Goal: Entertainment & Leisure: Browse casually

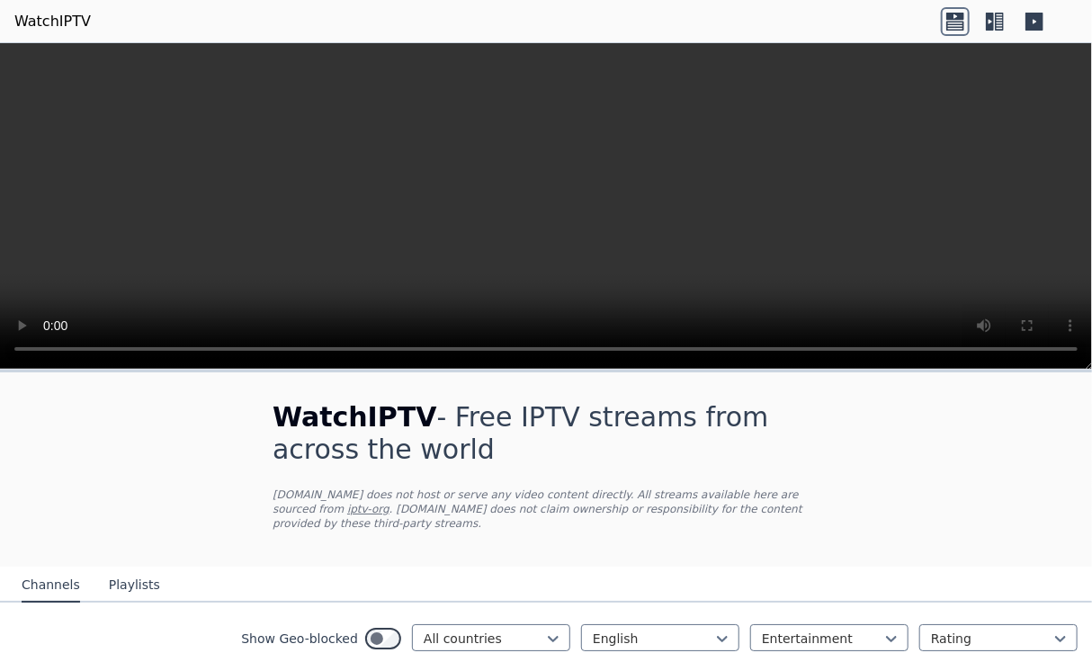
click at [984, 23] on icon at bounding box center [995, 21] width 29 height 29
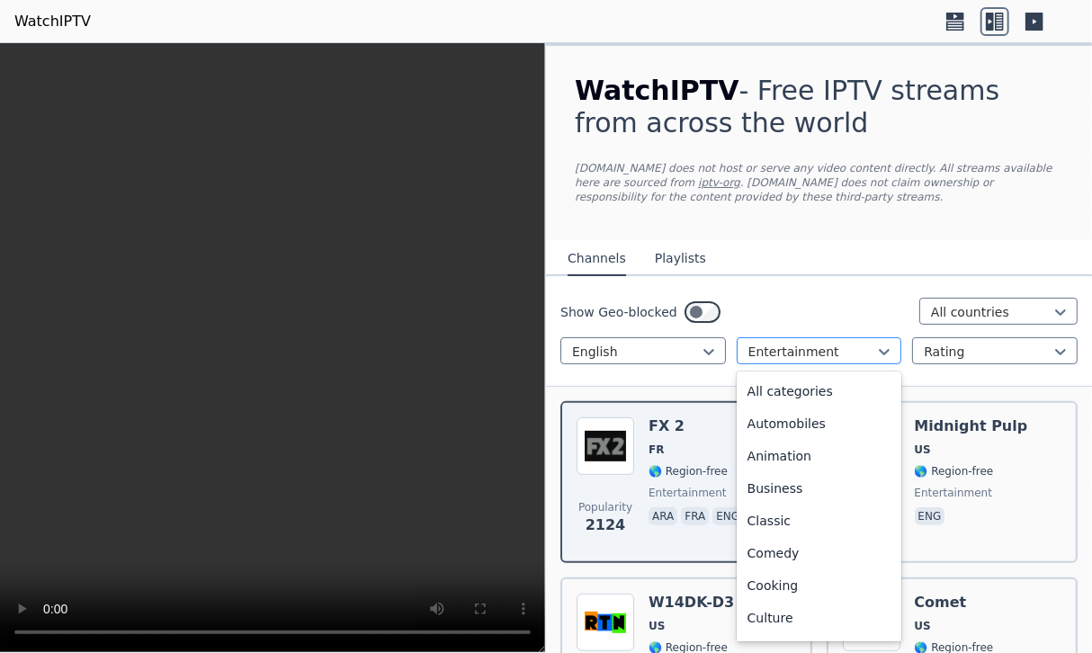
click at [780, 343] on div at bounding box center [813, 352] width 128 height 18
click at [788, 392] on div "All categories" at bounding box center [820, 391] width 166 height 32
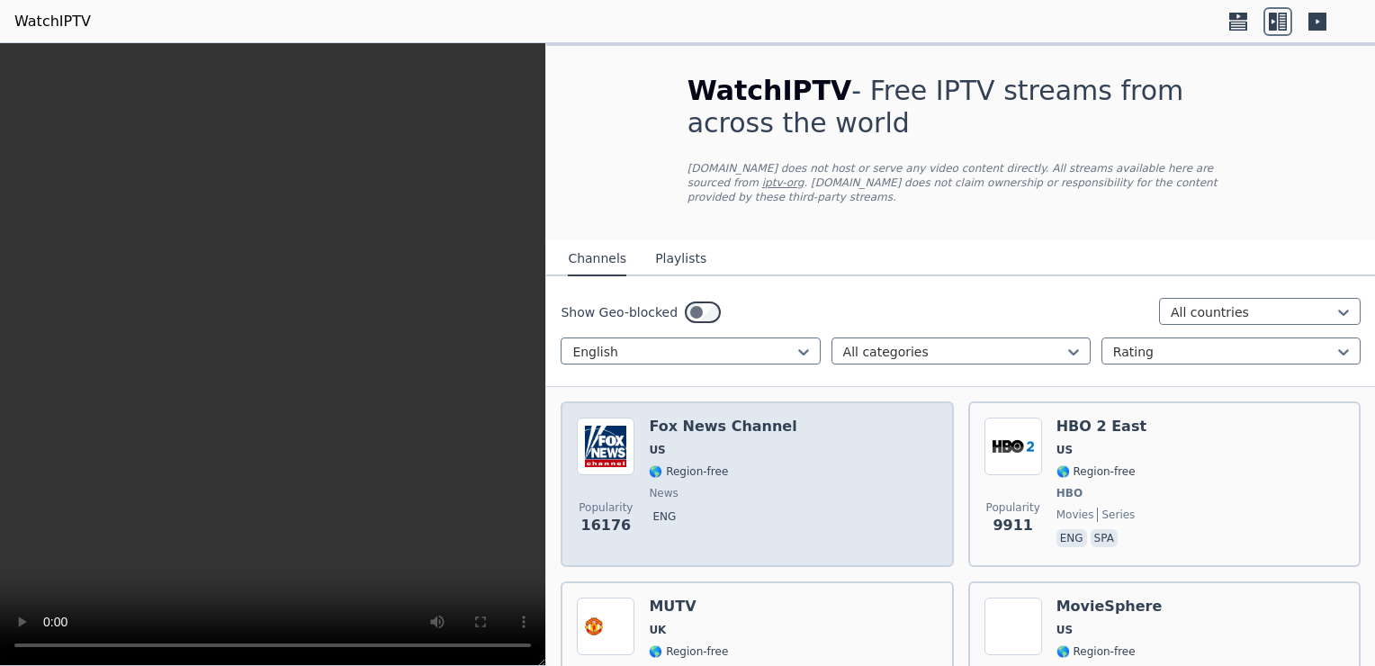
click at [710, 464] on span "🌎 Region-free" at bounding box center [688, 471] width 79 height 14
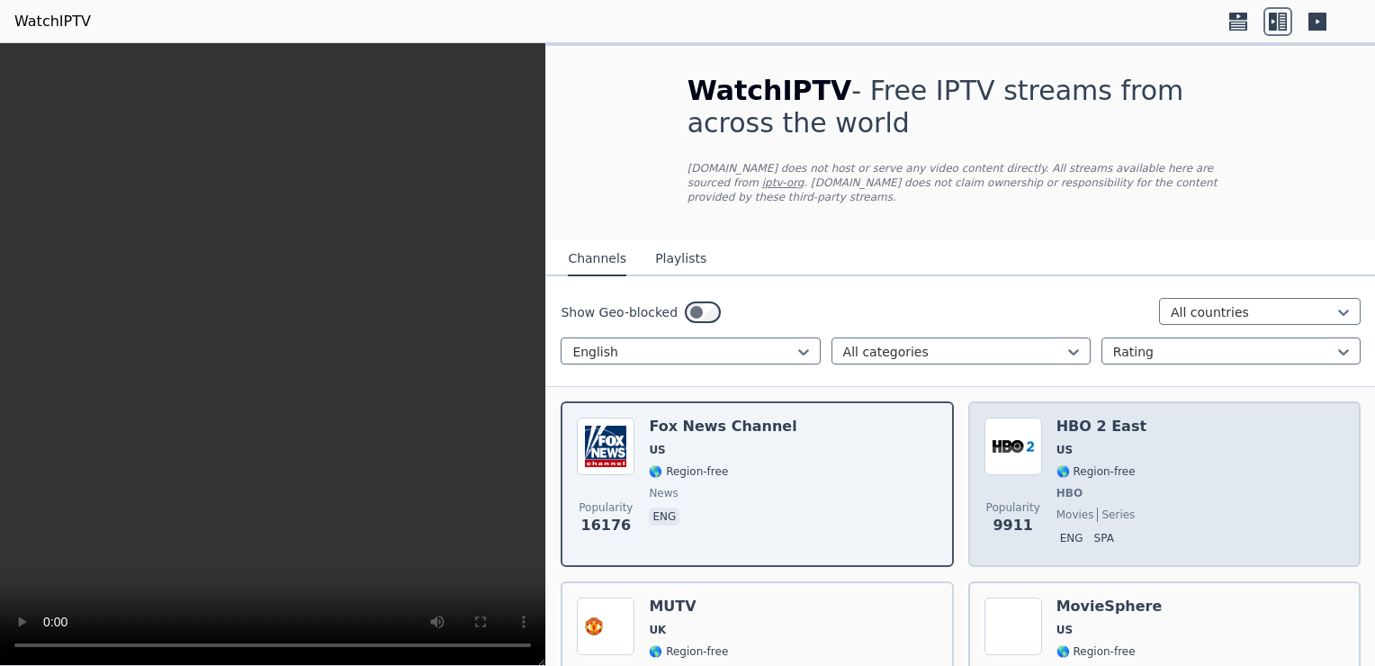
click at [1092, 446] on div "Popularity 9911 HBO 2 East US 🌎 Region-free HBO movies series eng spa" at bounding box center [1164, 484] width 360 height 133
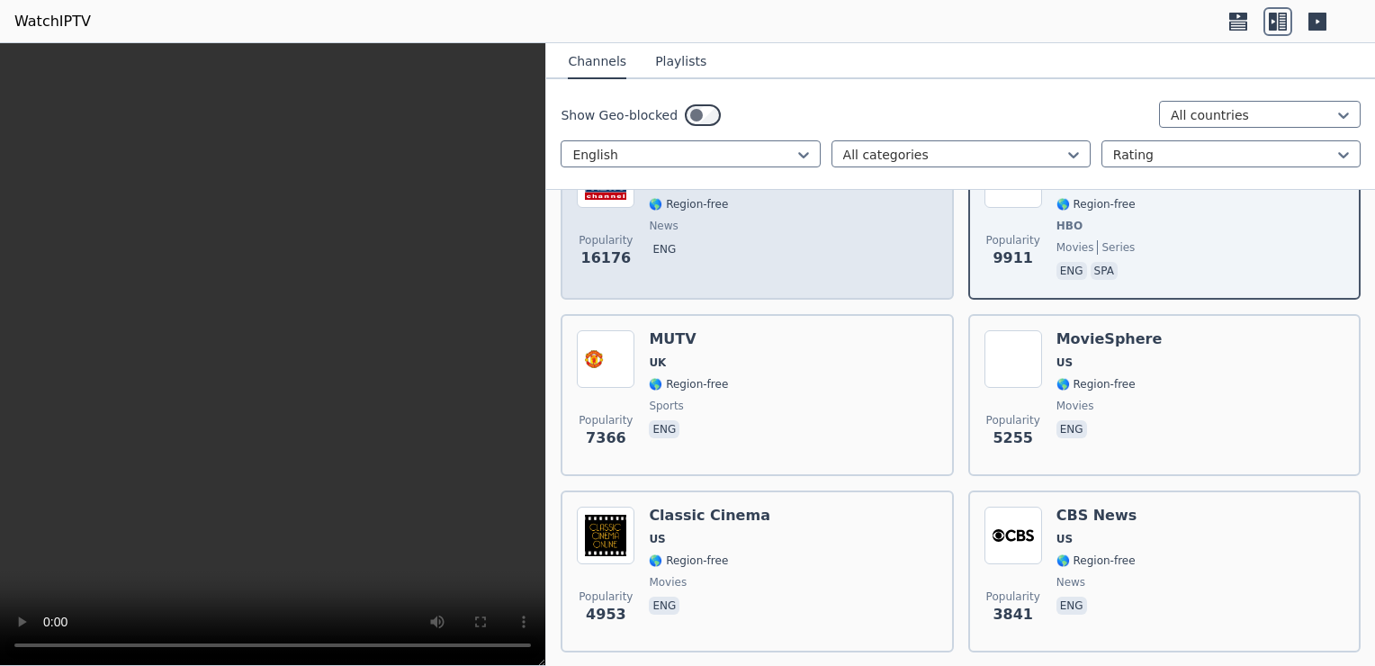
scroll to position [300, 0]
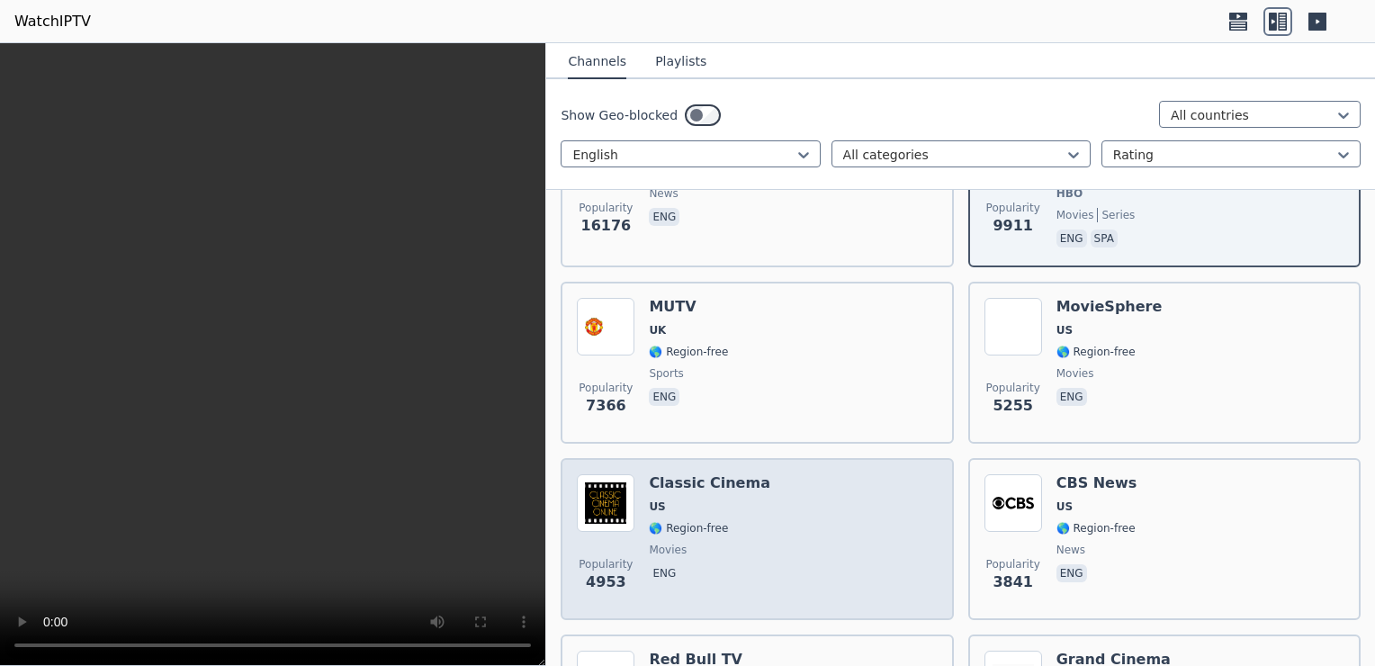
click at [790, 485] on div "Popularity 4953 Classic Cinema US 🌎 Region-free movies eng" at bounding box center [757, 539] width 360 height 130
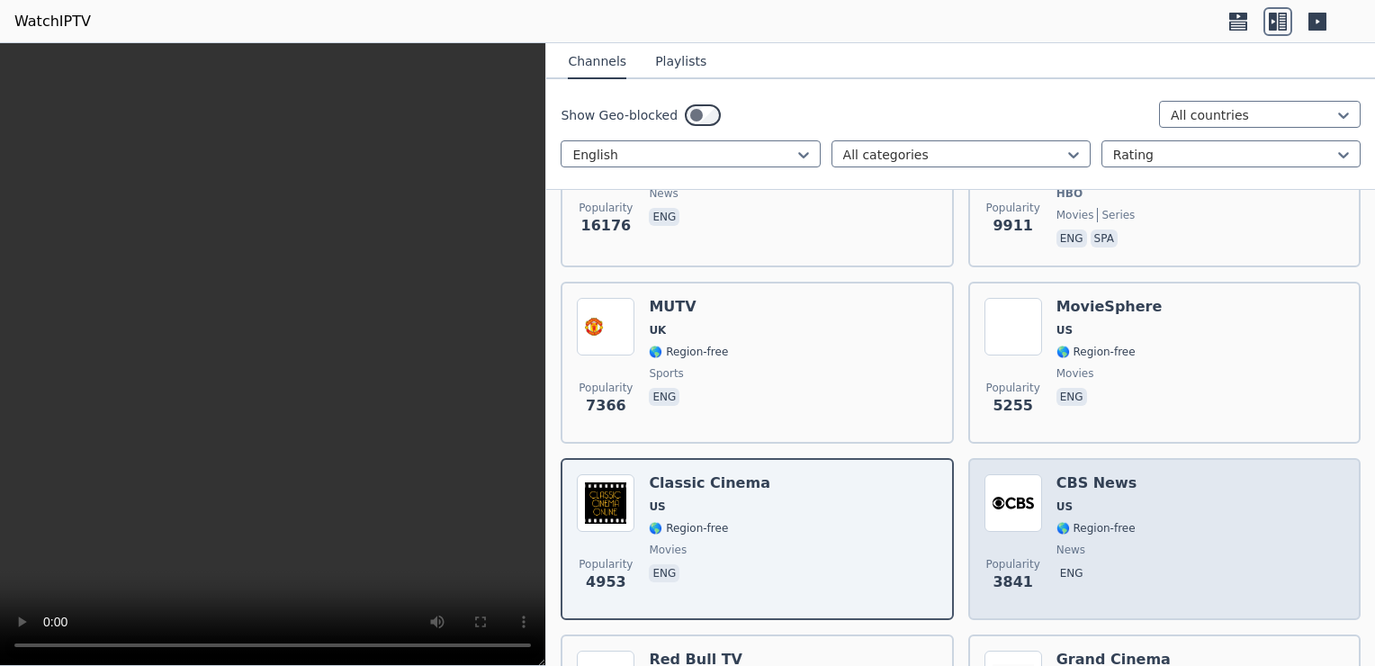
click at [1068, 458] on div "Popularity 3841 CBS News US 🌎 Region-free news eng" at bounding box center [1164, 539] width 392 height 162
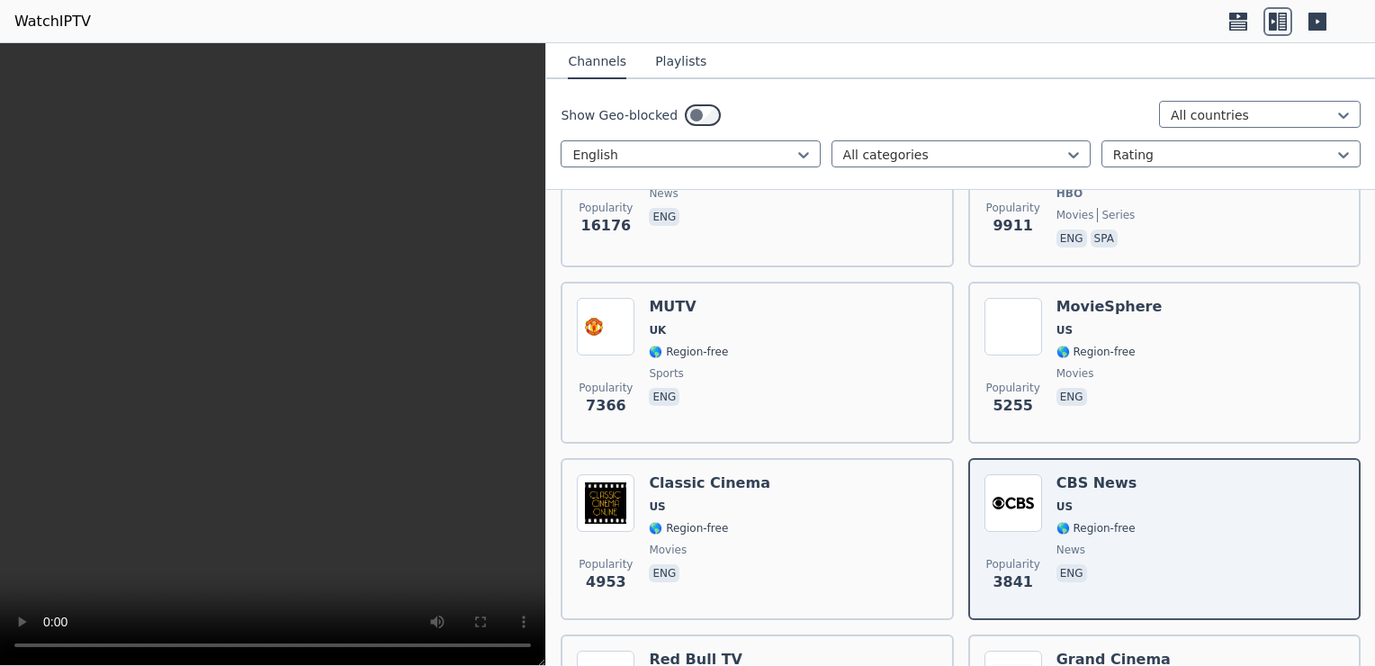
click at [935, 36] on header "WatchIPTV" at bounding box center [687, 21] width 1375 height 43
drag, startPoint x: 729, startPoint y: 218, endPoint x: 343, endPoint y: 51, distance: 420.4
click at [343, 51] on video at bounding box center [272, 354] width 545 height 623
click at [396, 447] on video at bounding box center [272, 354] width 545 height 623
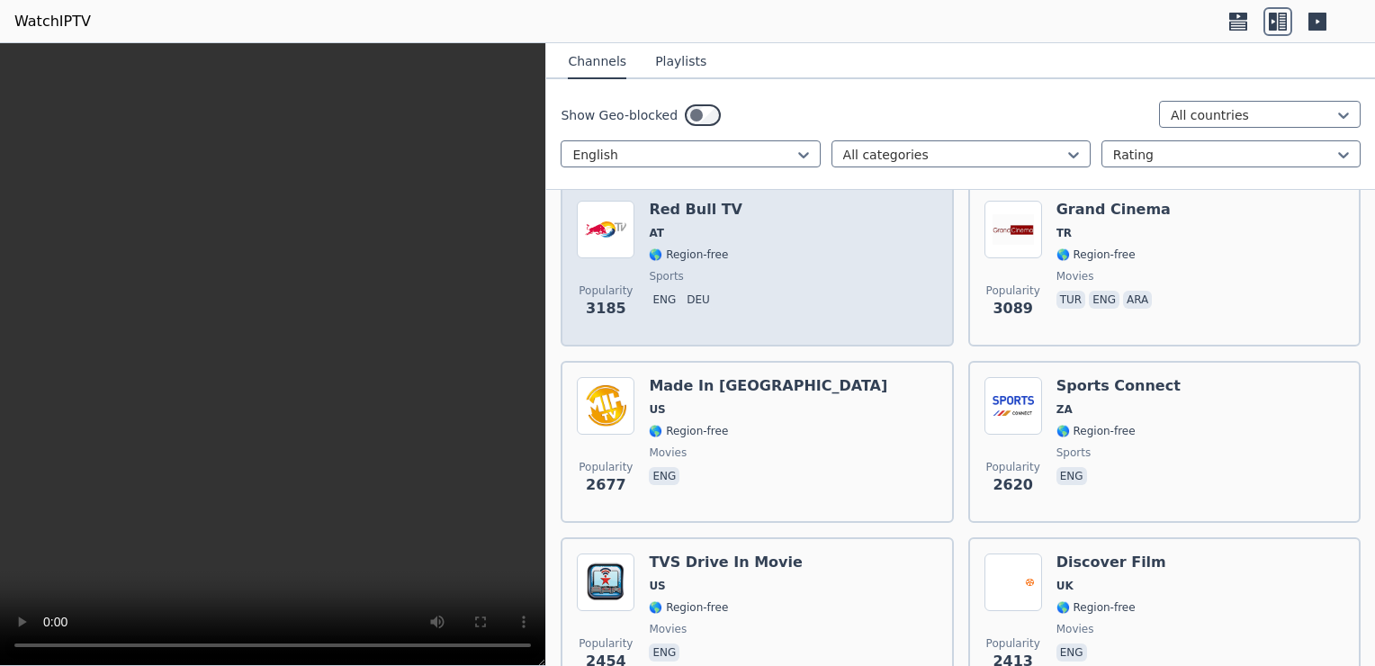
scroll to position [900, 0]
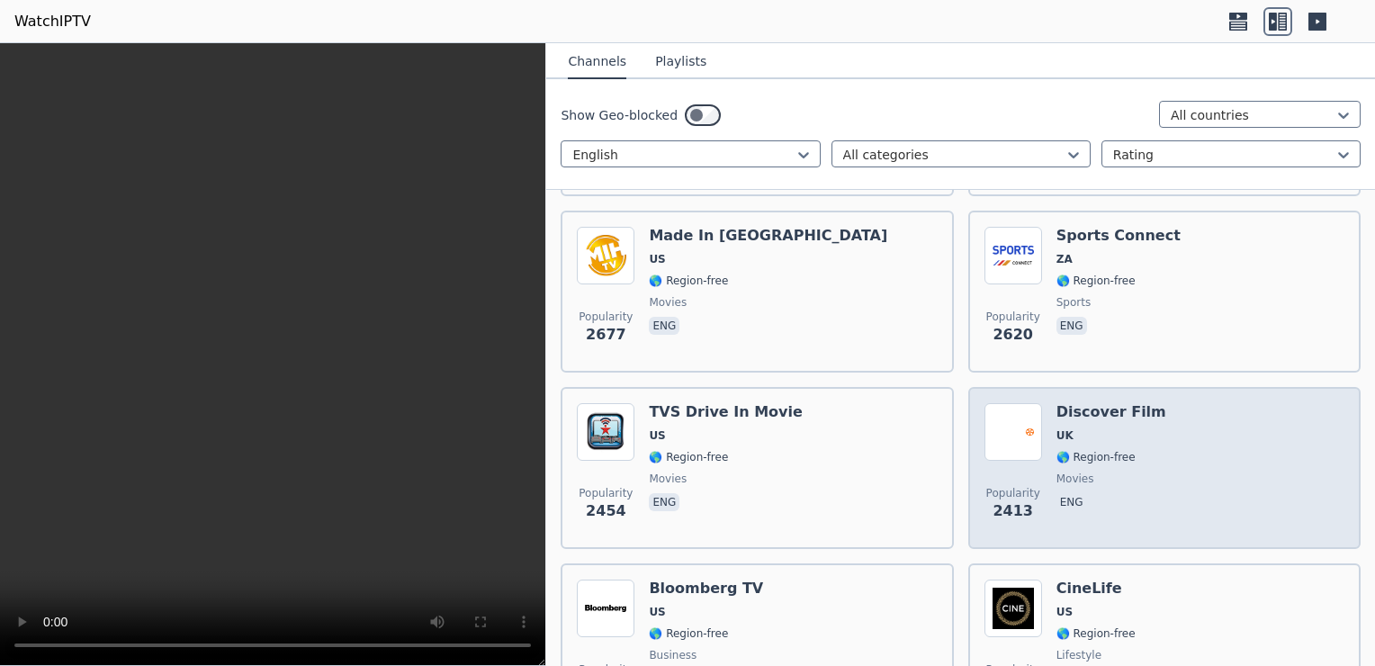
click at [1092, 414] on div "Popularity 2413 Discover Film UK 🌎 Region-free movies eng" at bounding box center [1164, 468] width 360 height 130
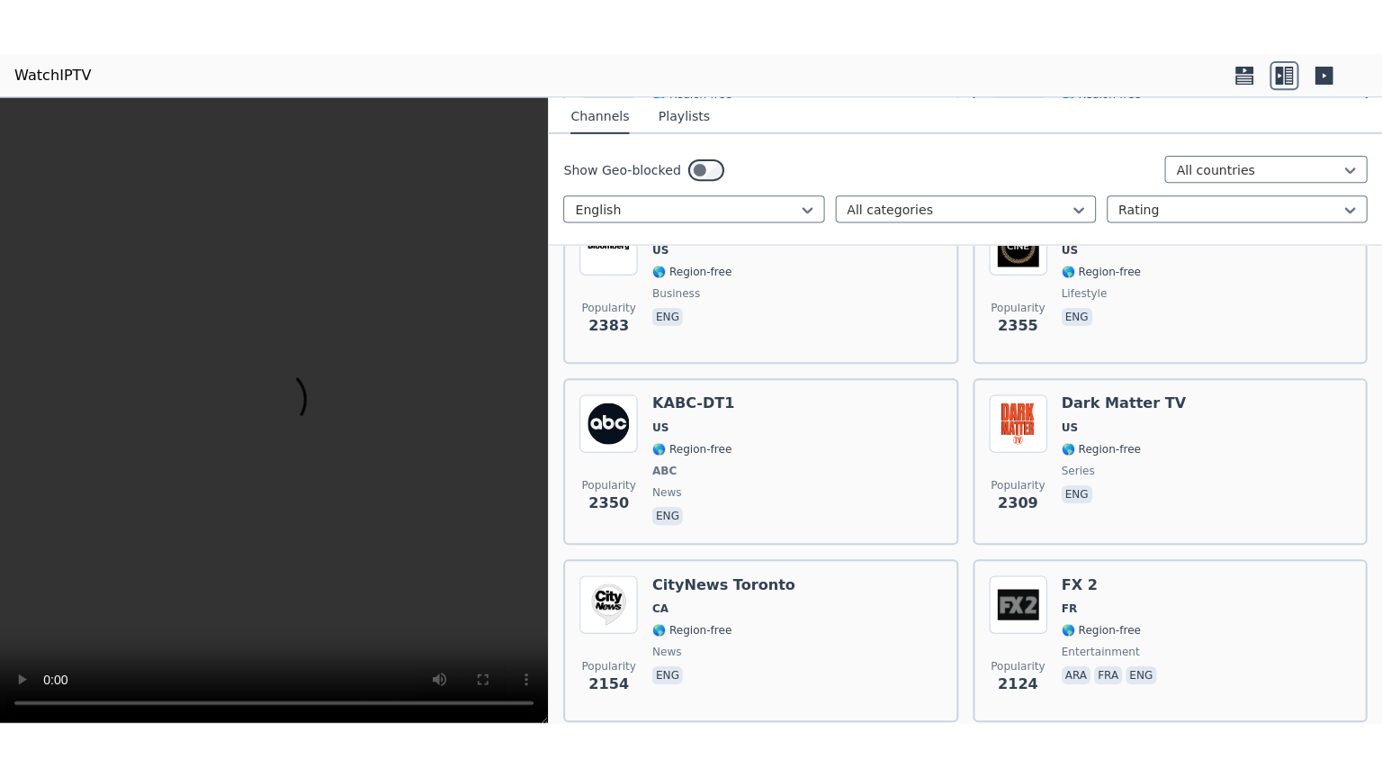
scroll to position [1350, 0]
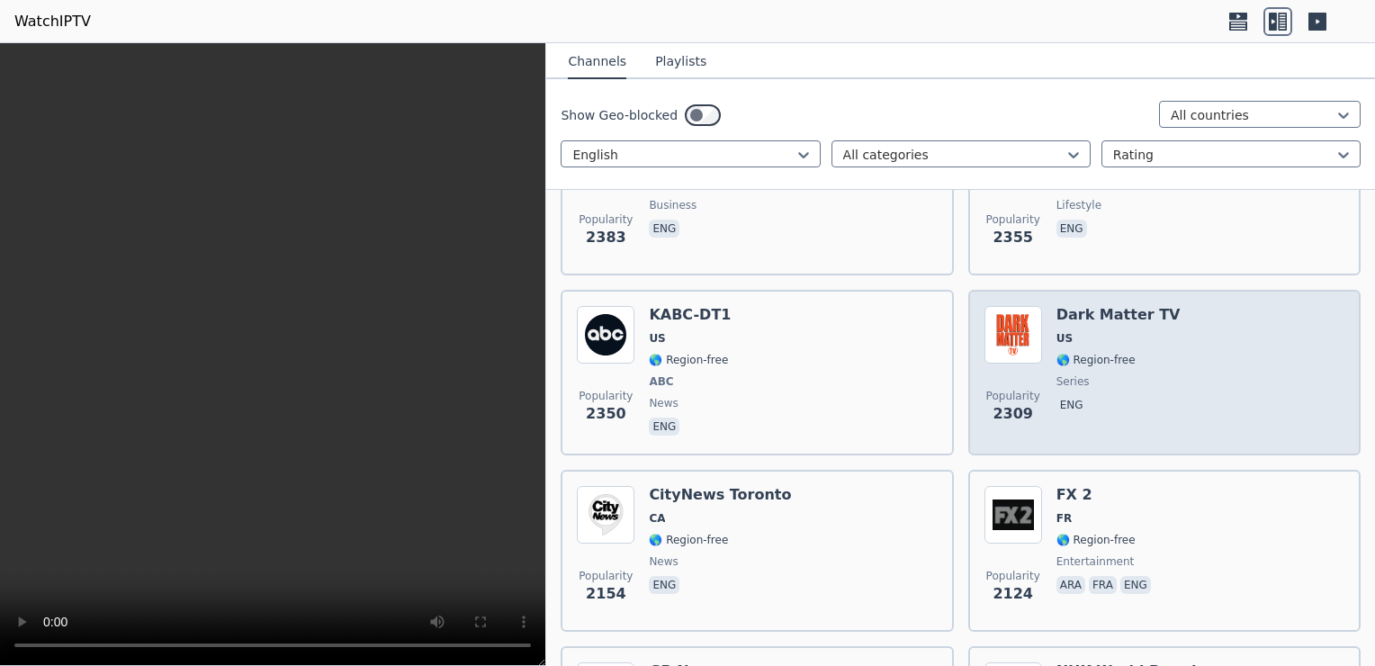
click at [1092, 306] on h6 "Dark Matter TV" at bounding box center [1118, 315] width 124 height 18
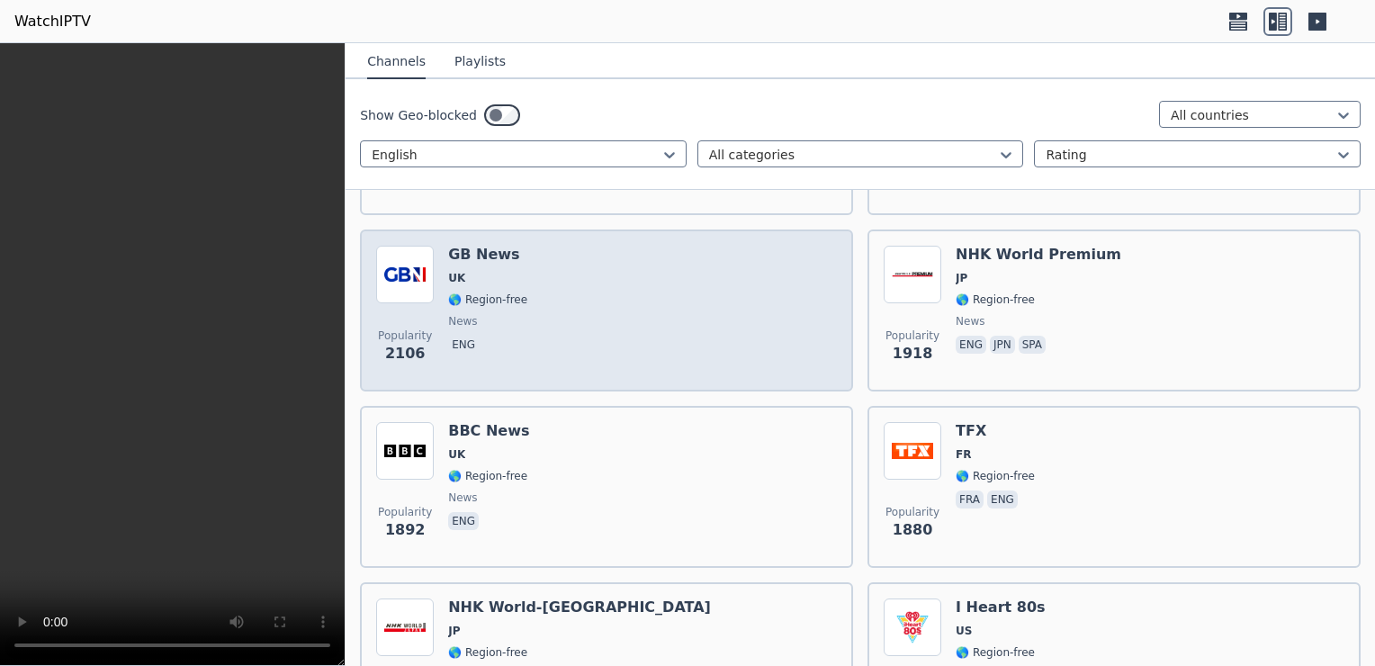
scroll to position [1800, 0]
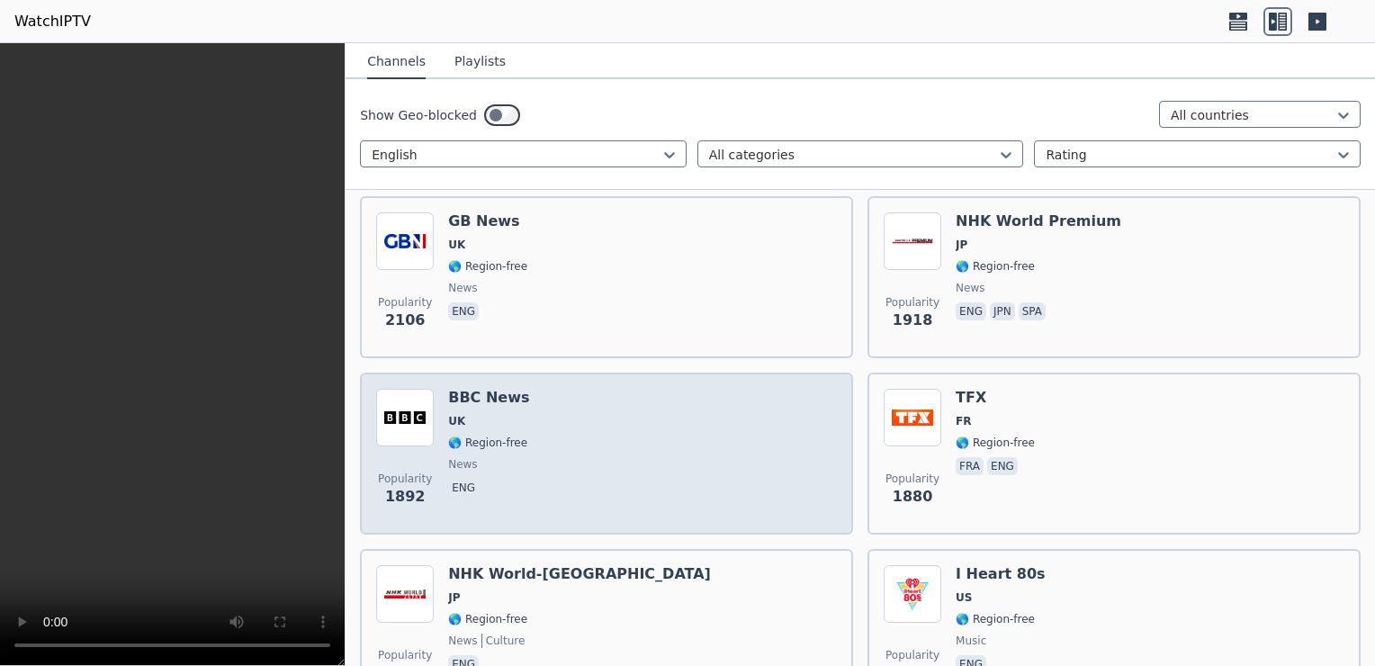
click at [727, 397] on div "Popularity 1892 BBC News UK 🌎 Region-free news eng" at bounding box center [606, 454] width 461 height 130
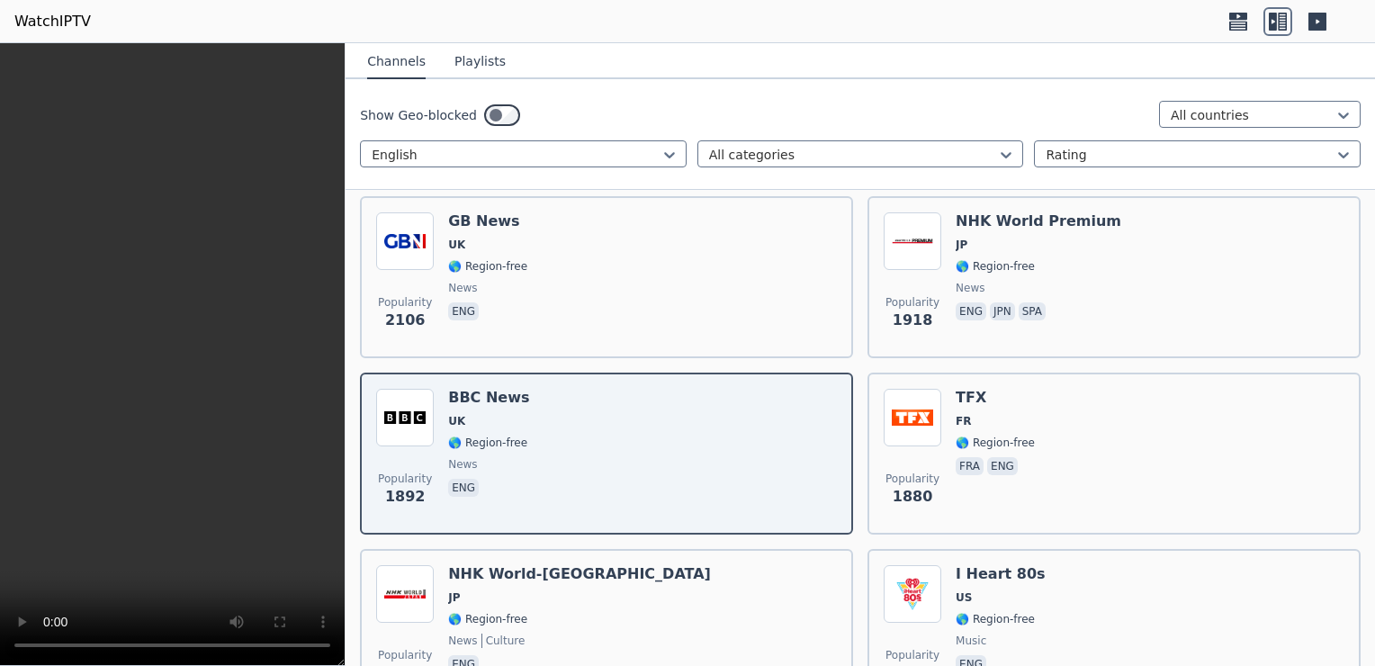
click at [1092, 22] on icon at bounding box center [1317, 21] width 29 height 29
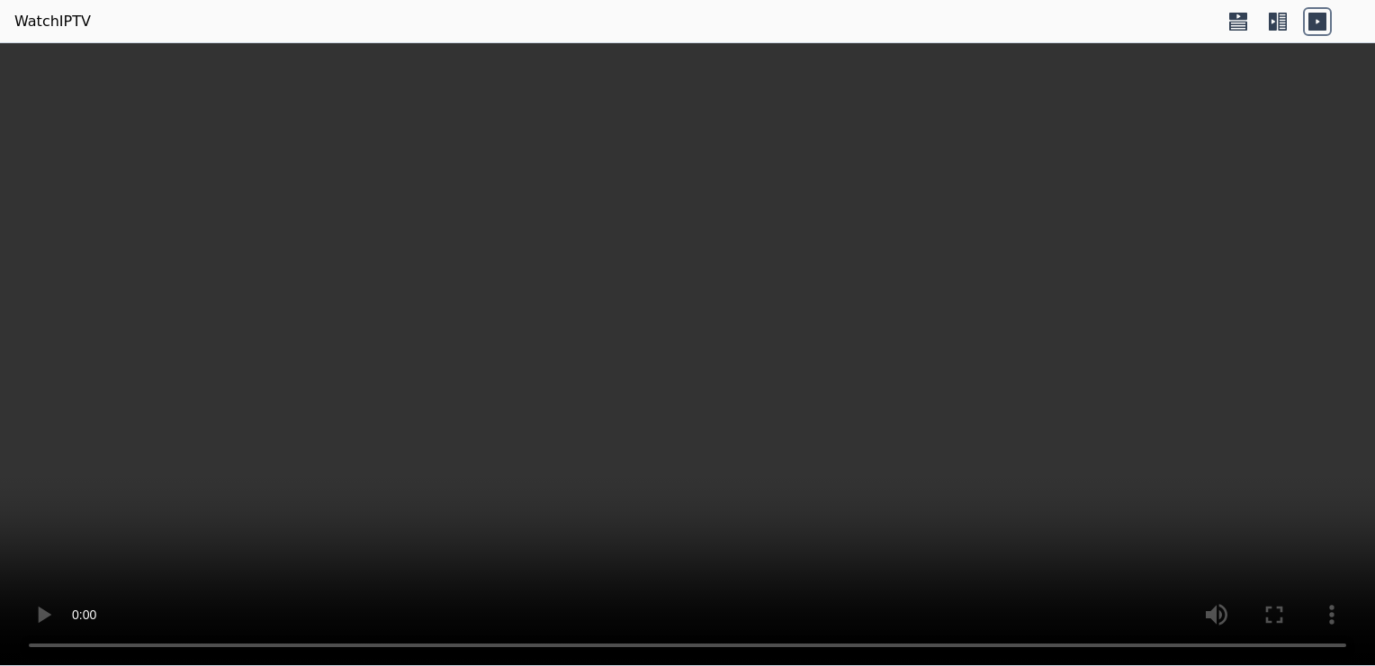
click at [1092, 19] on icon at bounding box center [1273, 22] width 8 height 18
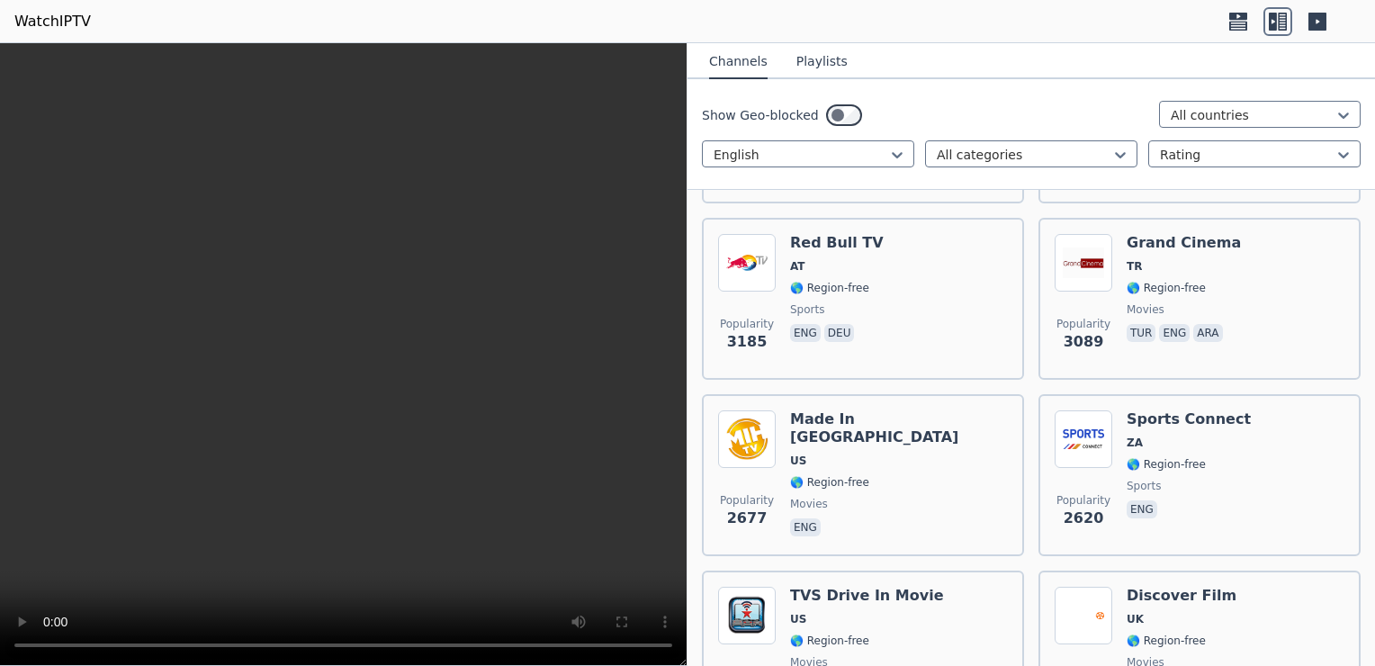
scroll to position [750, 0]
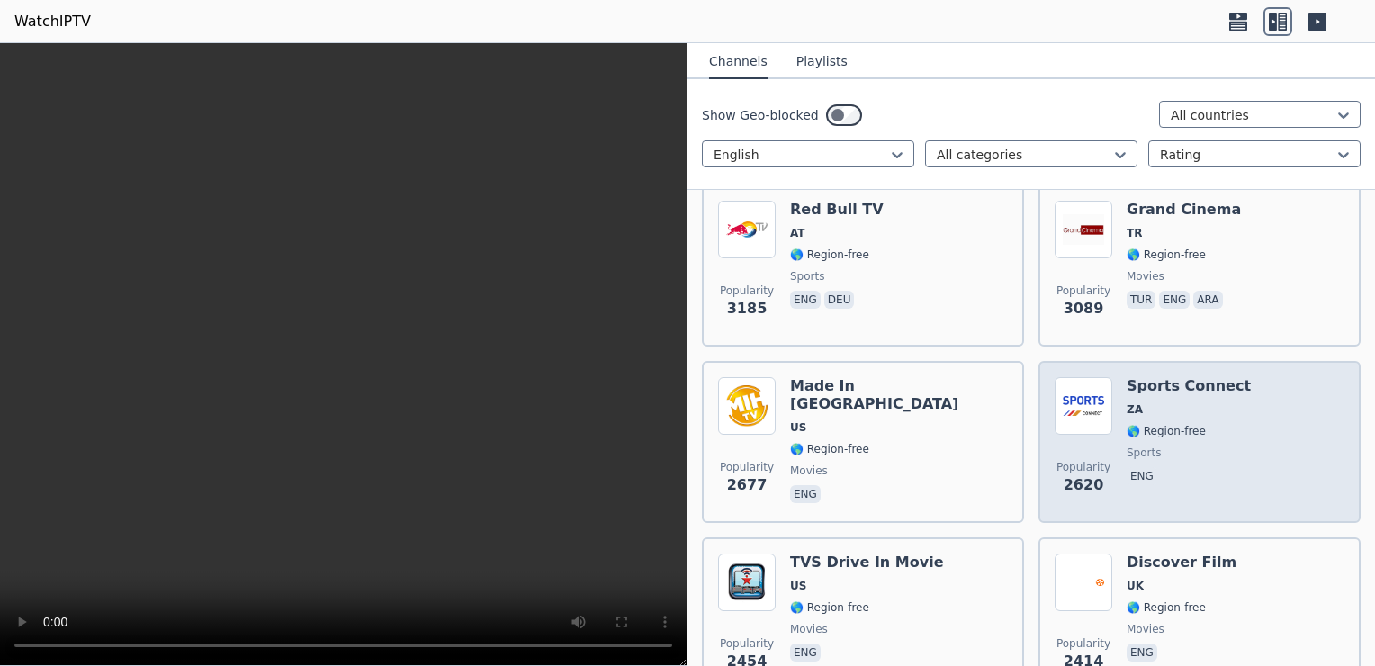
click at [1092, 424] on span "🌎 Region-free" at bounding box center [1189, 431] width 124 height 14
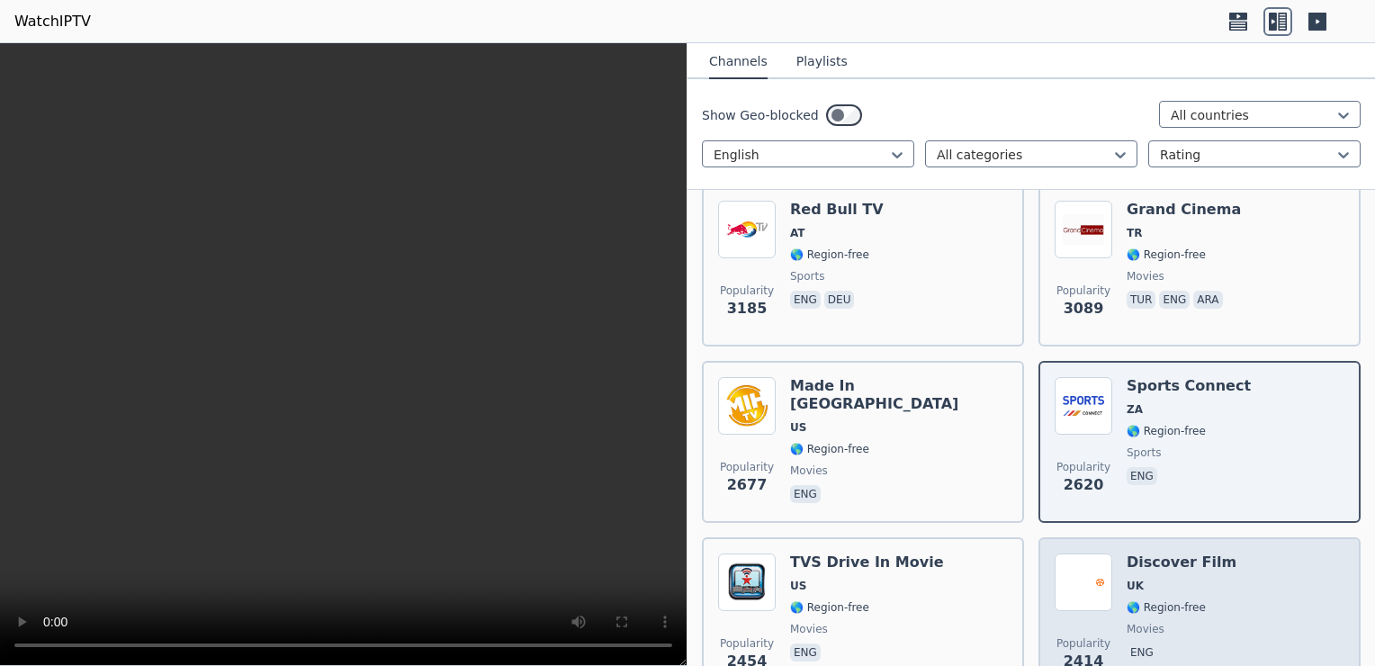
click at [1092, 594] on div "Popularity 2414 Discover Film UK 🌎 Region-free movies eng" at bounding box center [1200, 618] width 290 height 130
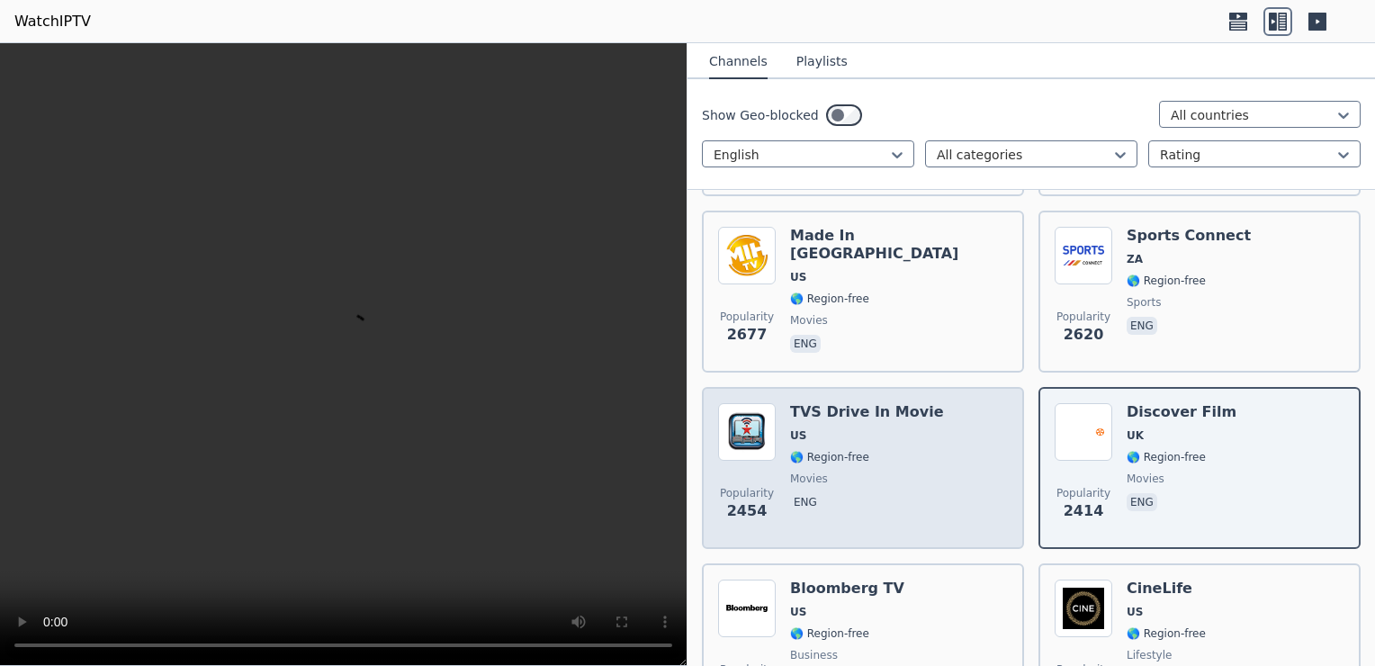
scroll to position [1049, 0]
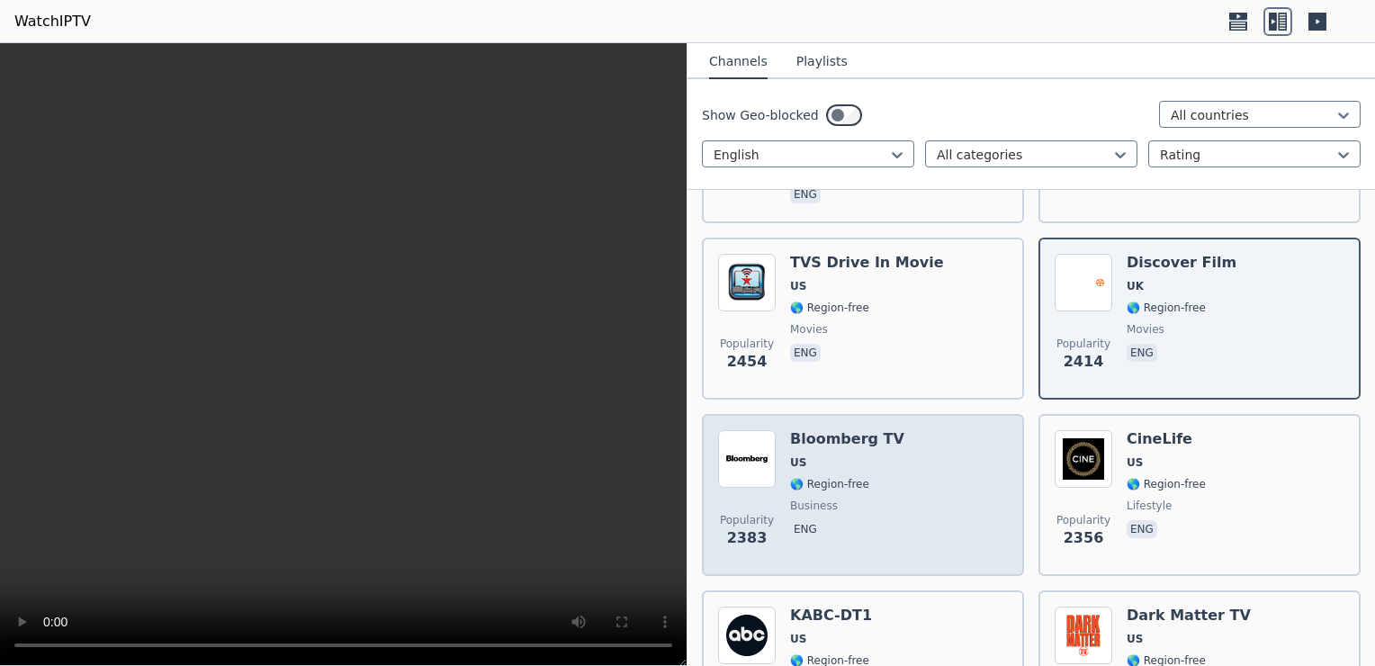
click at [893, 451] on div "Popularity 2383 Bloomberg TV US 🌎 Region-free business eng" at bounding box center [863, 495] width 290 height 130
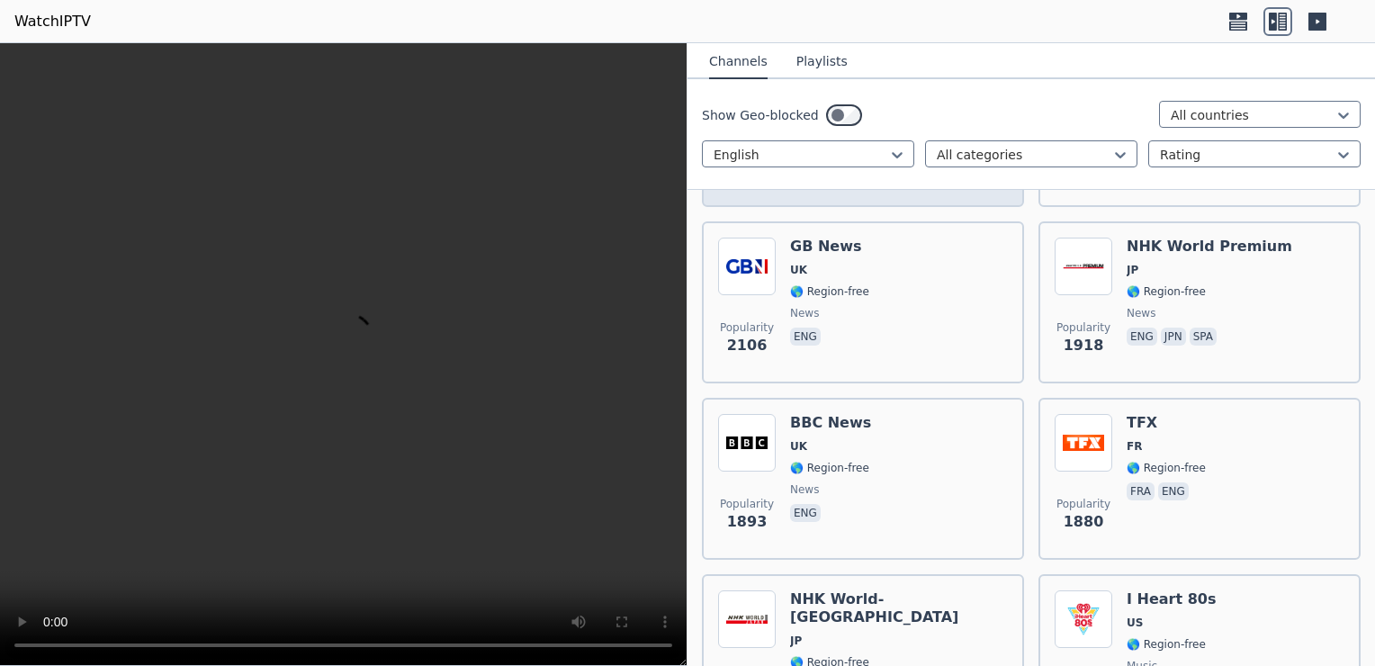
scroll to position [1800, 0]
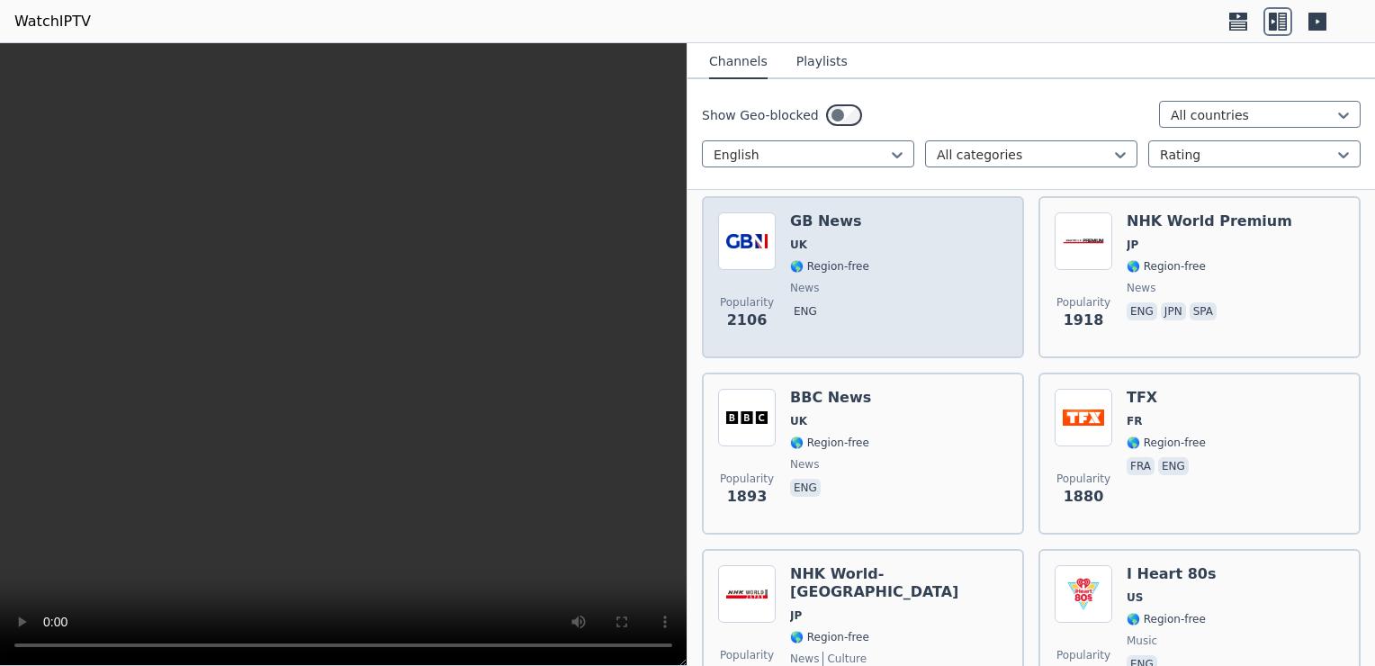
click at [889, 272] on div "Popularity 2106 GB News UK 🌎 Region-free news eng" at bounding box center [863, 277] width 290 height 130
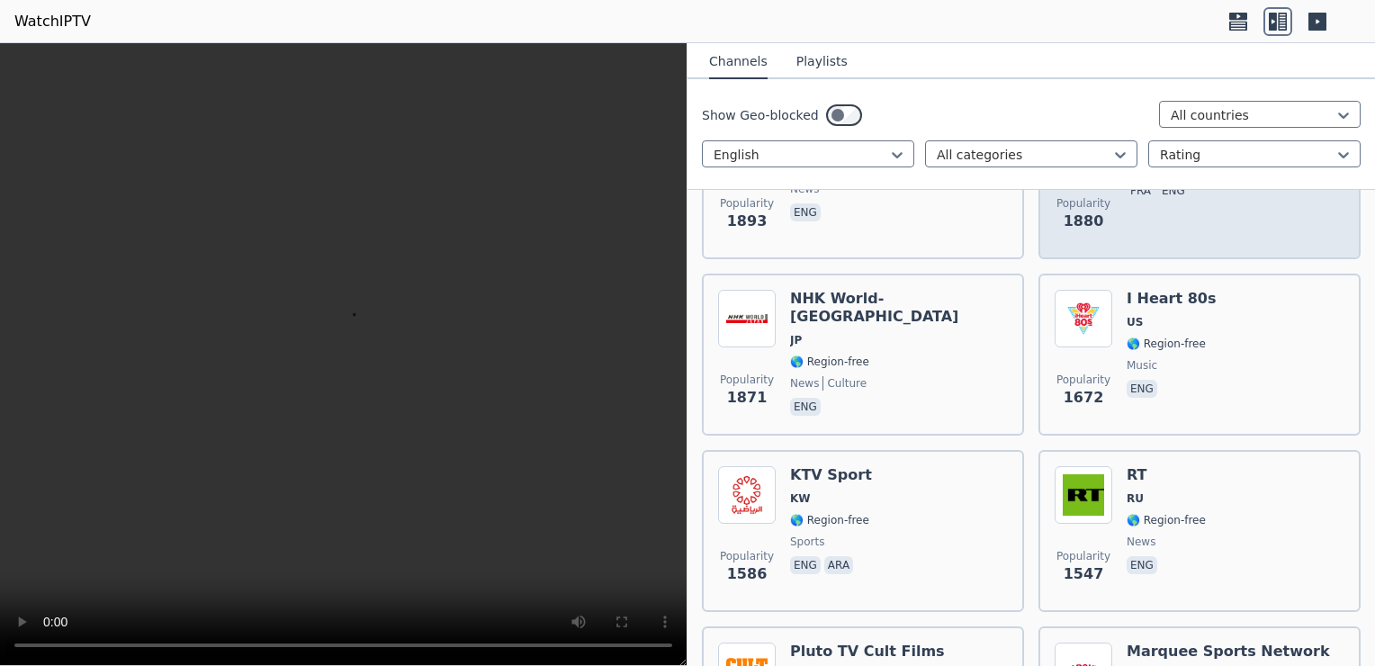
scroll to position [2099, 0]
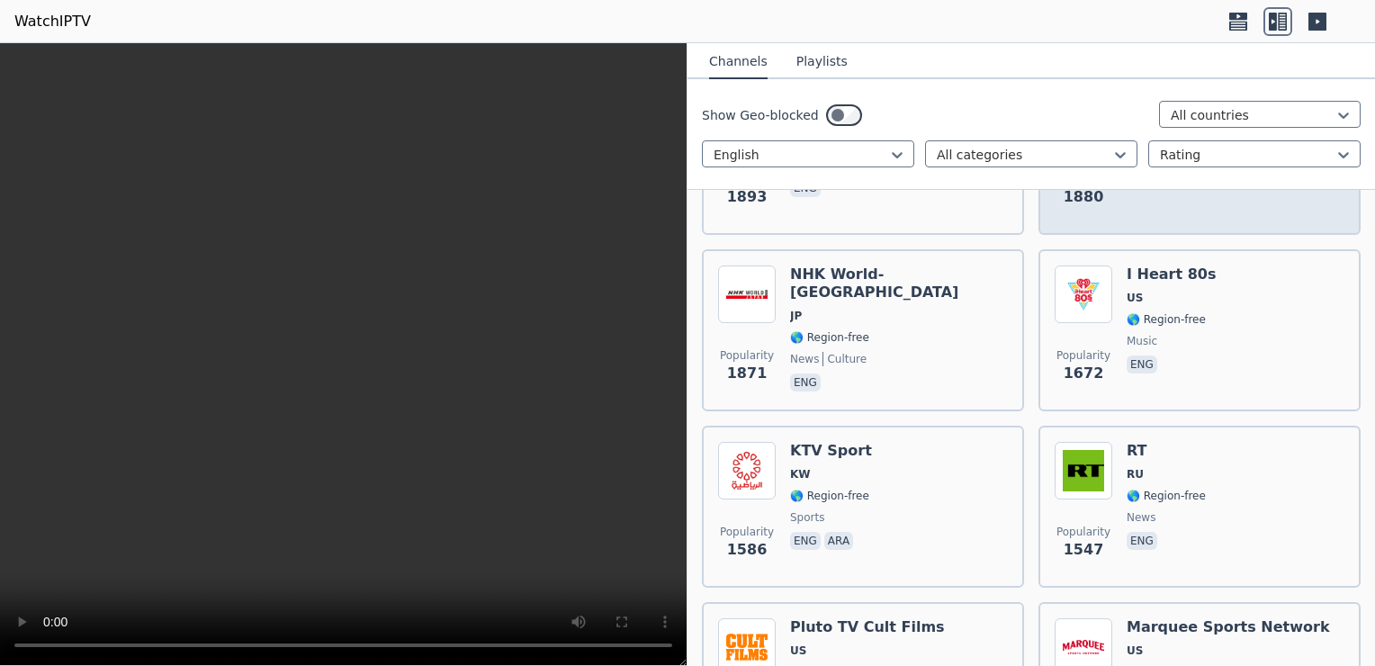
click at [1092, 442] on div "Popularity 1547 RT RU 🌎 Region-free news eng" at bounding box center [1200, 507] width 290 height 130
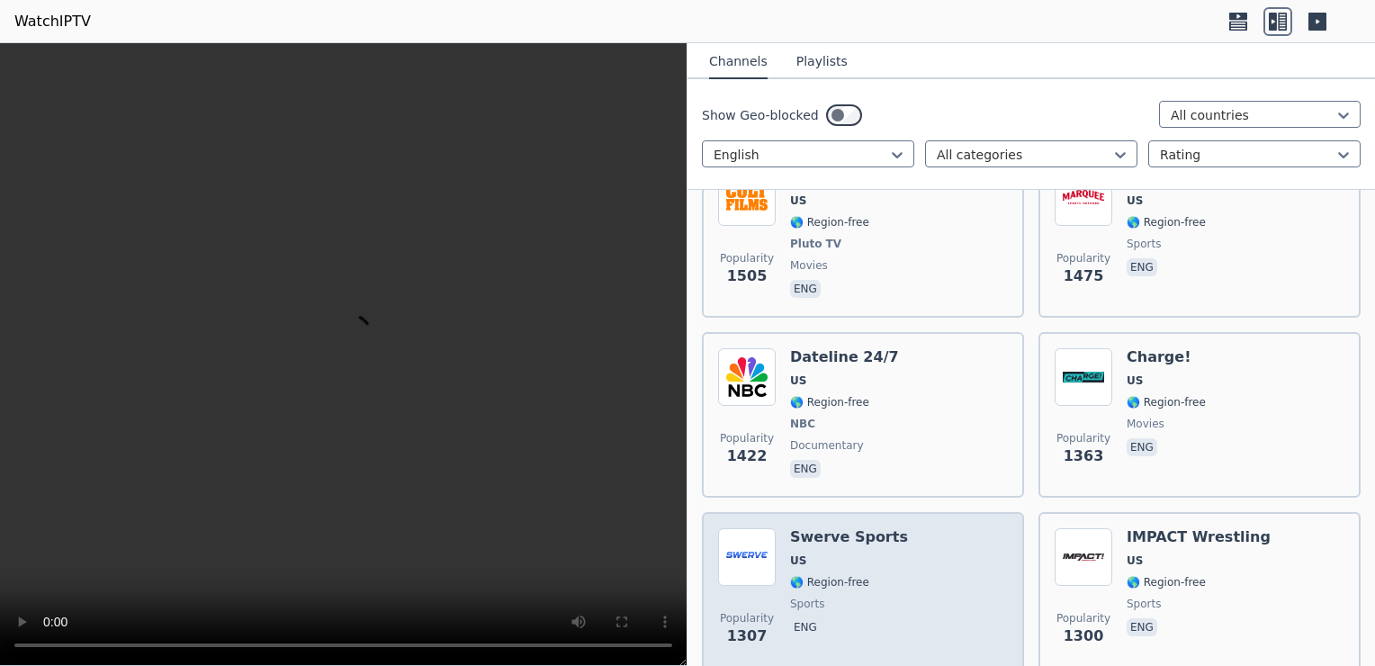
scroll to position [2700, 0]
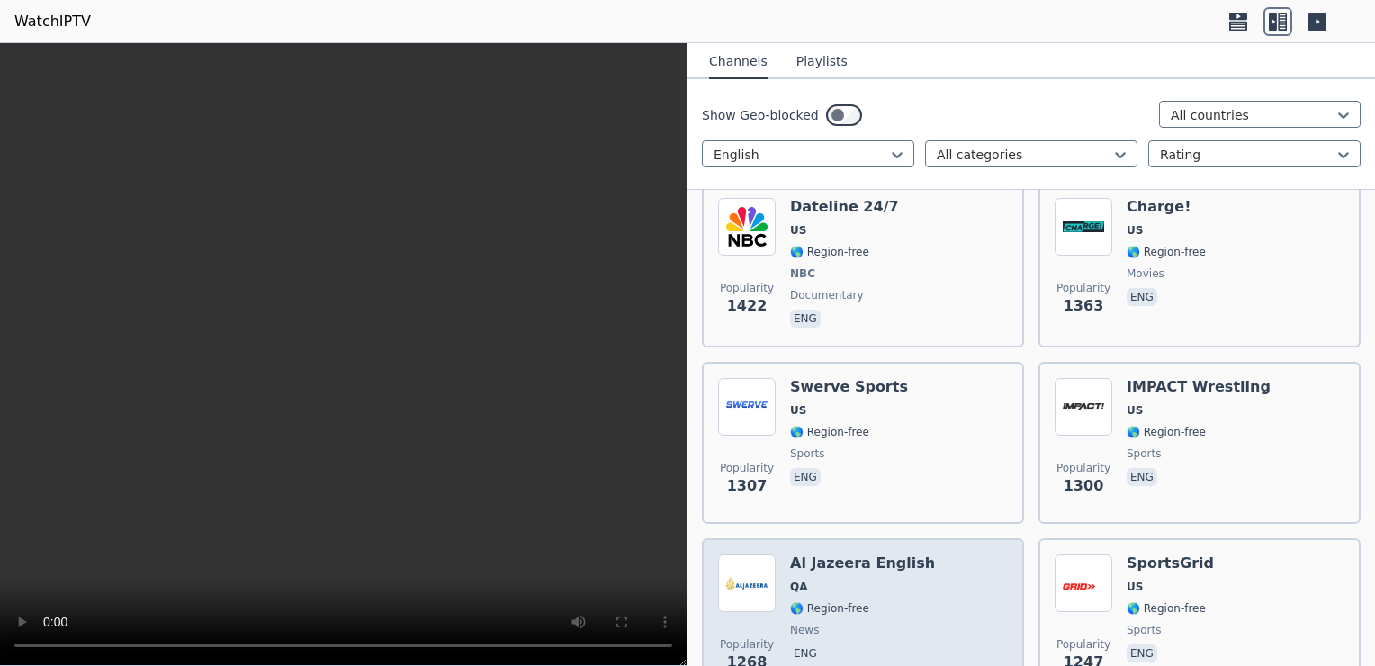
click at [894, 580] on span "QA" at bounding box center [862, 587] width 145 height 14
